Goal: Information Seeking & Learning: Find specific fact

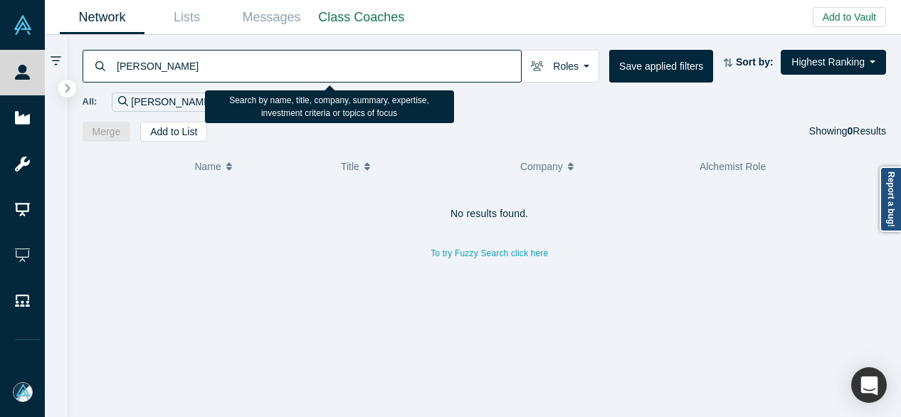
click at [117, 60] on input "[PERSON_NAME]" at bounding box center [318, 65] width 406 height 33
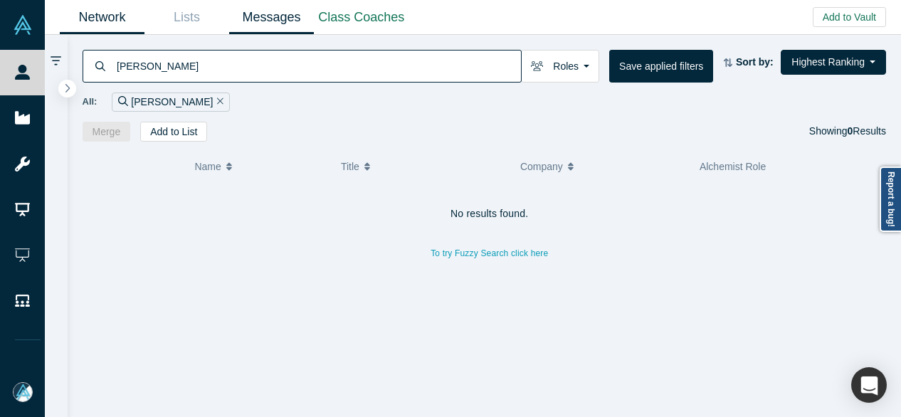
type input "[PERSON_NAME]"
